Goal: Information Seeking & Learning: Learn about a topic

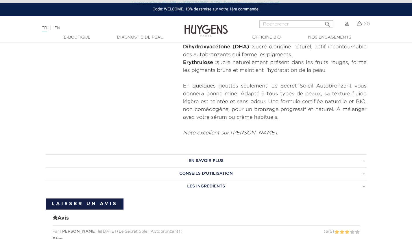
scroll to position [247, 0]
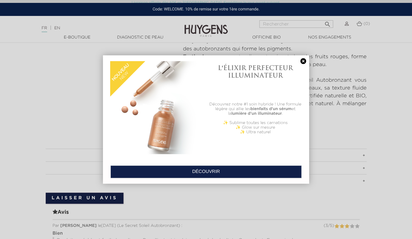
click at [303, 61] on link at bounding box center [304, 61] width 8 height 6
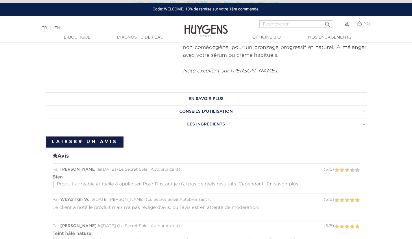
scroll to position [304, 0]
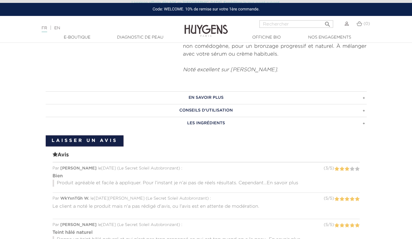
click at [364, 109] on h3 "CONSEILS D'UTILISATION" at bounding box center [206, 110] width 321 height 13
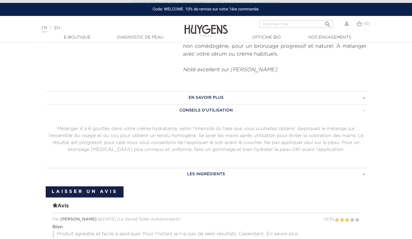
click at [365, 98] on h3 "EN SAVOIR PLUS" at bounding box center [206, 97] width 321 height 13
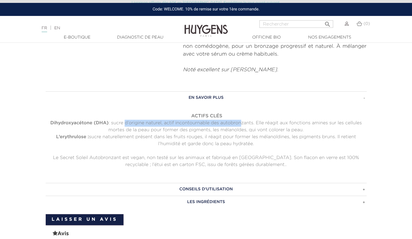
drag, startPoint x: 125, startPoint y: 121, endPoint x: 241, endPoint y: 122, distance: 115.5
click at [241, 122] on p "Dihydroxyacétone (DHA) : sucre d’origine naturel, actif incontournable des auto…" at bounding box center [206, 127] width 321 height 14
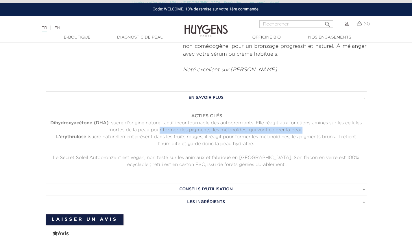
drag, startPoint x: 159, startPoint y: 129, endPoint x: 302, endPoint y: 127, distance: 143.0
click at [302, 127] on p "Dihydroxyacétone (DHA) : sucre d’origine naturel, actif incontournable des auto…" at bounding box center [206, 127] width 321 height 14
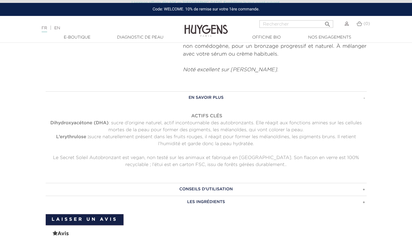
click at [104, 137] on p "L’erythrulose : sucre naturellement présent dans les fruits rouges, il réagit p…" at bounding box center [206, 140] width 321 height 14
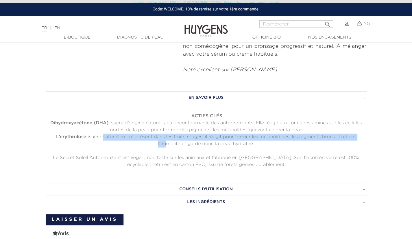
drag, startPoint x: 104, startPoint y: 137, endPoint x: 167, endPoint y: 140, distance: 62.9
click at [167, 140] on p "L’erythrulose : sucre naturellement présent dans les fruits rouges, il réagit p…" at bounding box center [206, 140] width 321 height 14
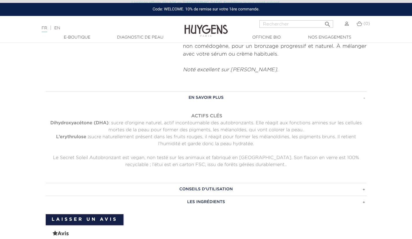
click at [189, 142] on p "L’erythrulose : sucre naturellement présent dans les fruits rouges, il réagit p…" at bounding box center [206, 140] width 321 height 14
drag, startPoint x: 91, startPoint y: 156, endPoint x: 145, endPoint y: 157, distance: 53.3
click at [145, 157] on p "Le Secret Soleil Autobronzant est vegan, non testé sur les animaux et fabriqué …" at bounding box center [206, 161] width 321 height 14
click at [365, 189] on h3 "CONSEILS D'UTILISATION" at bounding box center [206, 189] width 321 height 13
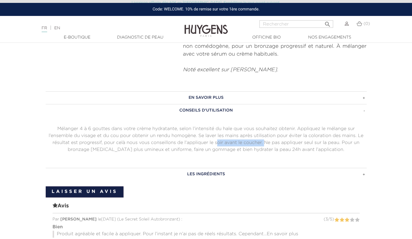
drag, startPoint x: 216, startPoint y: 142, endPoint x: 265, endPoint y: 143, distance: 48.6
click at [265, 143] on p "Mélanger 4 à 6 gouttes dans votre crème hydratante, selon l’intensité du hale q…" at bounding box center [206, 139] width 321 height 28
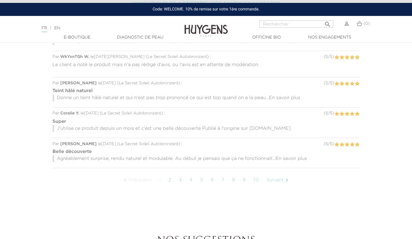
scroll to position [496, 0]
click at [295, 97] on span "En savoir plus" at bounding box center [285, 99] width 32 height 5
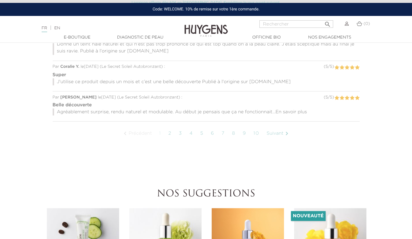
scroll to position [551, 0]
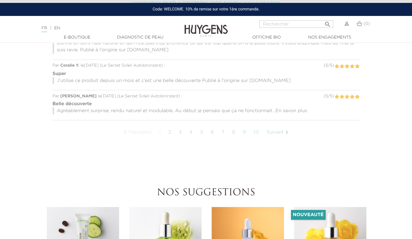
click at [300, 109] on span "En savoir plus" at bounding box center [292, 110] width 32 height 5
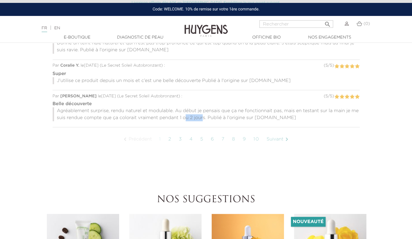
drag, startPoint x: 185, startPoint y: 115, endPoint x: 203, endPoint y: 114, distance: 18.6
click at [203, 114] on p "Agréablement surprise, rendu naturel et modulable. Au début je pensais que ça n…" at bounding box center [206, 114] width 307 height 14
click at [282, 137] on link "Suivant " at bounding box center [279, 139] width 30 height 14
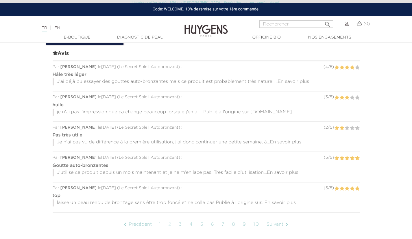
scroll to position [417, 0]
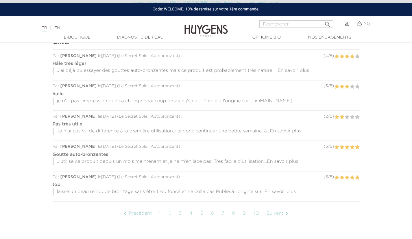
click at [291, 129] on span "En savoir plus" at bounding box center [286, 131] width 32 height 5
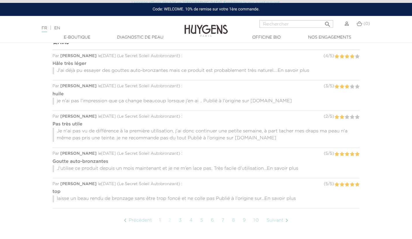
click at [132, 139] on p "Je n'ai pas vu de différence à la première utilisation, j'ai donc continuer une…" at bounding box center [206, 135] width 307 height 14
click at [127, 167] on p "J’utilise ce produit depuis un mois maintenant et je ne m’en lace pas. Très fac…" at bounding box center [206, 168] width 307 height 7
